Goal: Navigation & Orientation: Find specific page/section

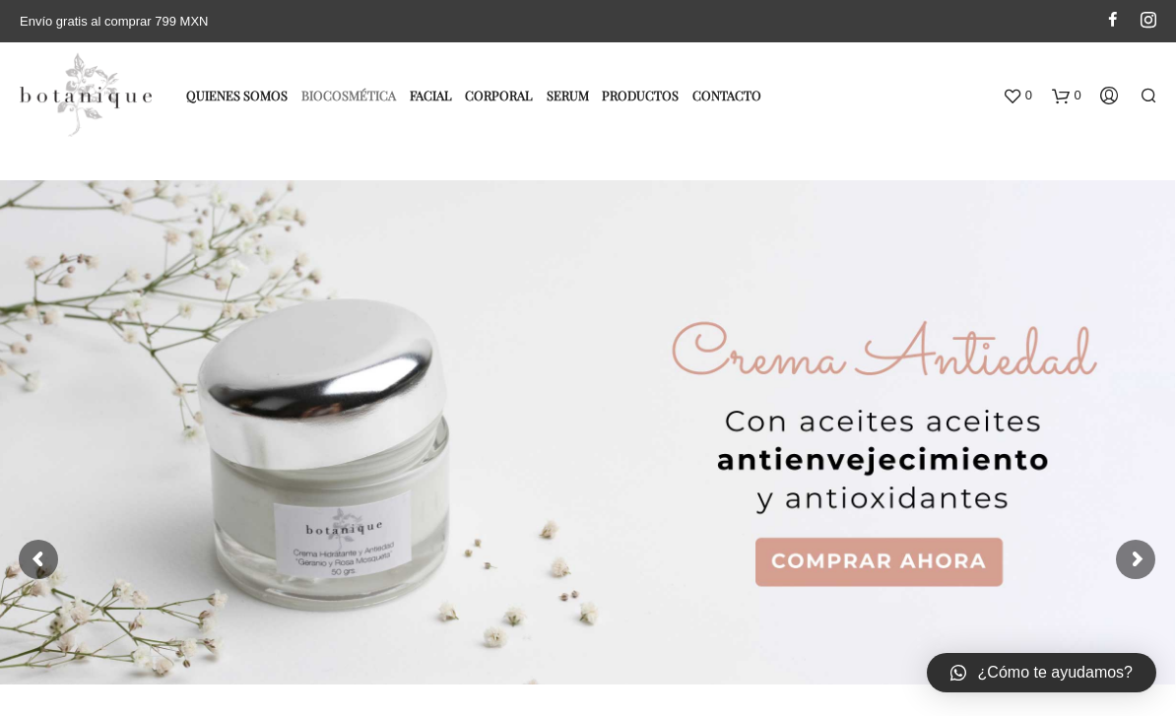
click at [380, 103] on link "Biocosmética" at bounding box center [353, 95] width 104 height 32
click at [662, 95] on link "Productos" at bounding box center [645, 95] width 87 height 32
